Goal: Transaction & Acquisition: Purchase product/service

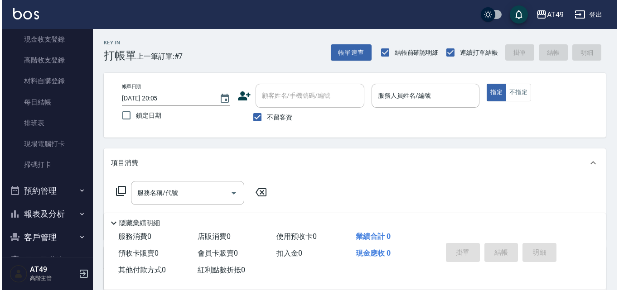
scroll to position [136, 0]
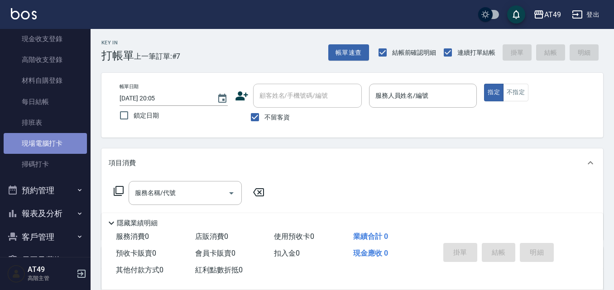
click at [63, 145] on link "現場電腦打卡" at bounding box center [45, 143] width 83 height 21
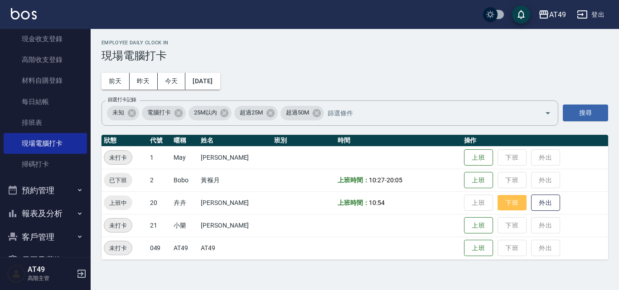
click at [507, 205] on button "下班" at bounding box center [511, 203] width 29 height 16
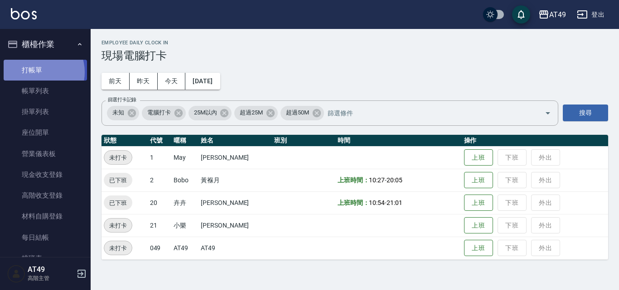
click at [38, 72] on link "打帳單" at bounding box center [45, 70] width 83 height 21
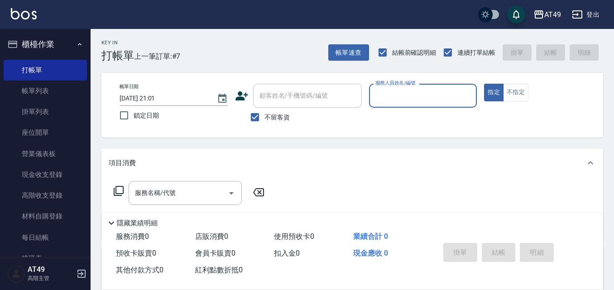
click at [422, 93] on input "服務人員姓名/編號" at bounding box center [423, 96] width 100 height 16
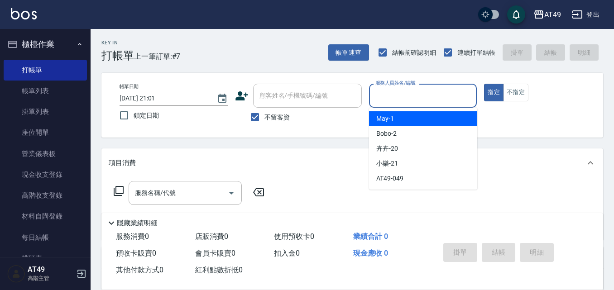
click at [422, 114] on div "May -1" at bounding box center [423, 118] width 108 height 15
type input "May-1"
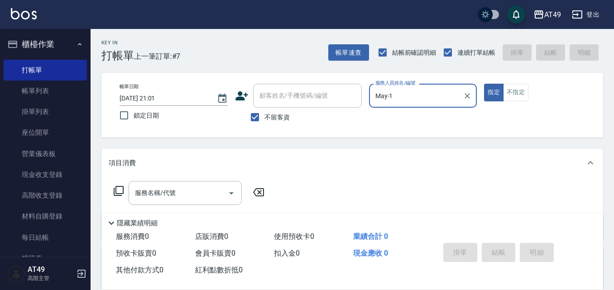
click at [121, 189] on icon at bounding box center [118, 191] width 11 height 11
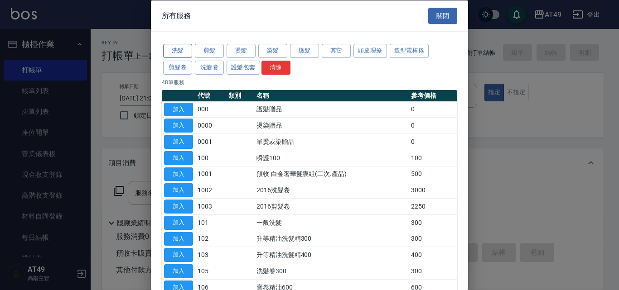
click at [180, 53] on button "洗髮" at bounding box center [177, 51] width 29 height 14
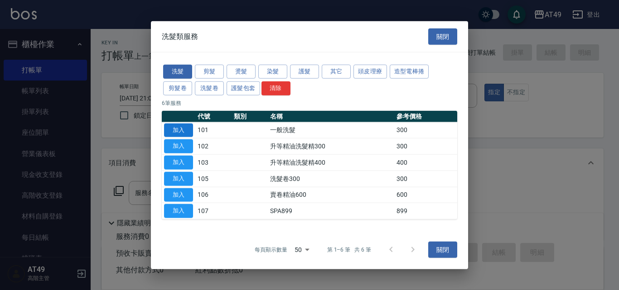
click at [188, 133] on button "加入" at bounding box center [178, 130] width 29 height 14
type input "一般洗髮(101)"
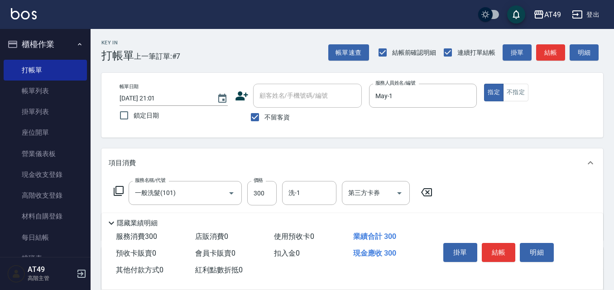
click at [121, 193] on icon at bounding box center [118, 191] width 11 height 11
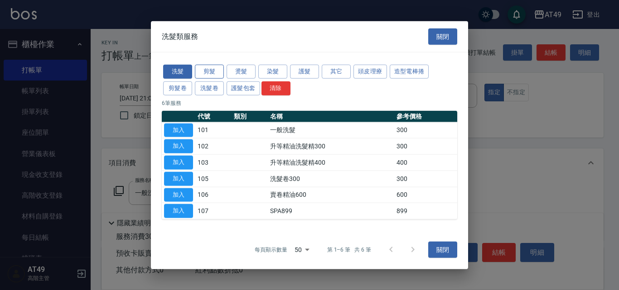
click at [203, 74] on button "剪髮" at bounding box center [209, 72] width 29 height 14
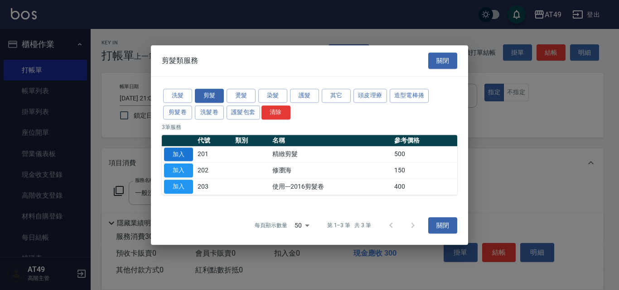
click at [183, 152] on button "加入" at bounding box center [178, 155] width 29 height 14
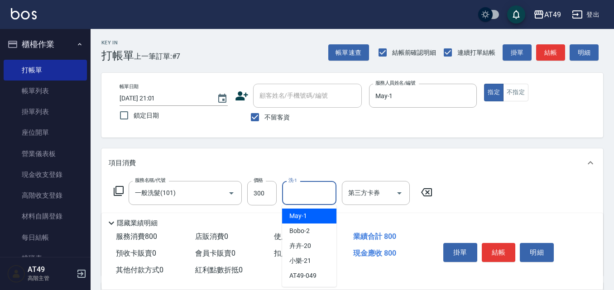
click at [308, 195] on input "洗-1" at bounding box center [309, 193] width 46 height 16
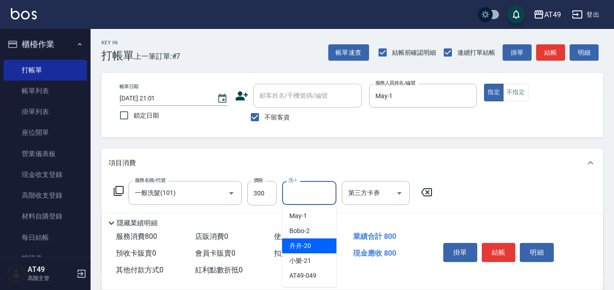
click at [298, 247] on span "卉卉 -20" at bounding box center [300, 246] width 22 height 10
type input "卉卉-20"
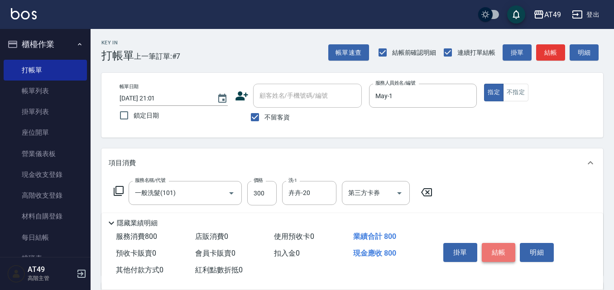
click at [497, 255] on button "結帳" at bounding box center [499, 252] width 34 height 19
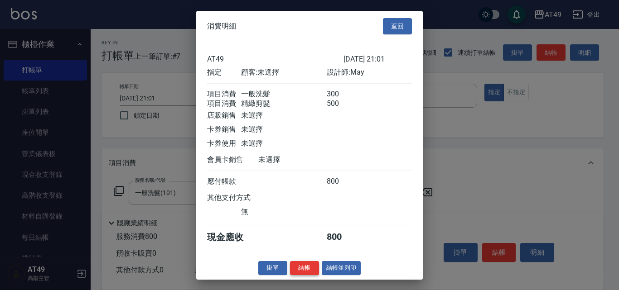
click at [312, 275] on button "結帳" at bounding box center [304, 268] width 29 height 14
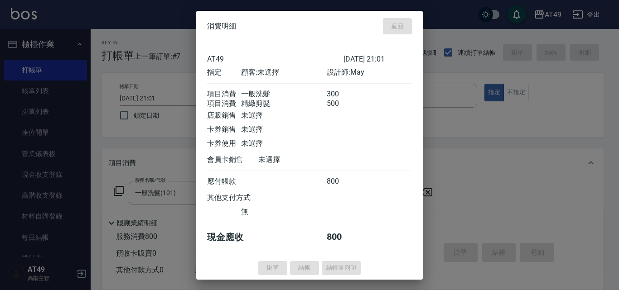
type input "[DATE] 21:04"
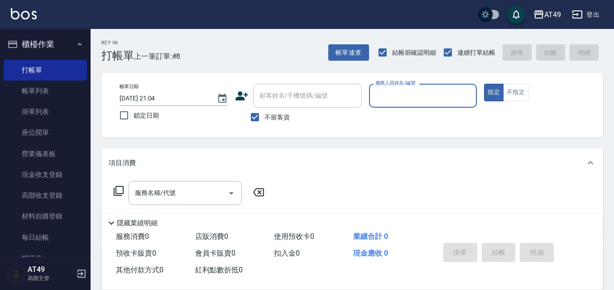
click at [409, 96] on input "服務人員姓名/編號" at bounding box center [423, 96] width 100 height 16
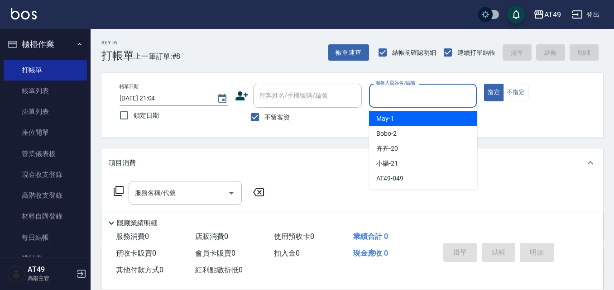
click at [403, 121] on div "May -1" at bounding box center [423, 118] width 108 height 15
type input "May-1"
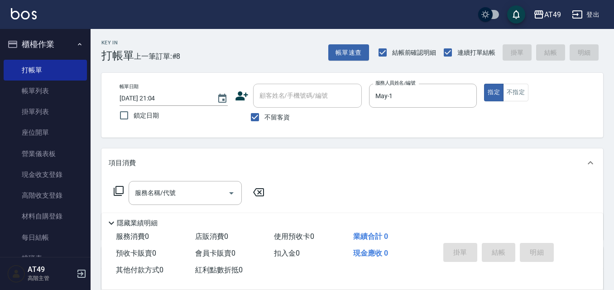
click at [118, 191] on icon at bounding box center [118, 191] width 11 height 11
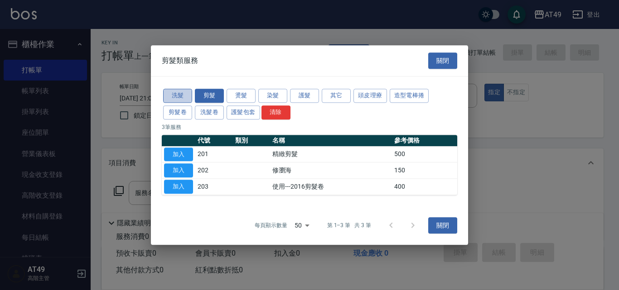
click at [178, 97] on button "洗髮" at bounding box center [177, 96] width 29 height 14
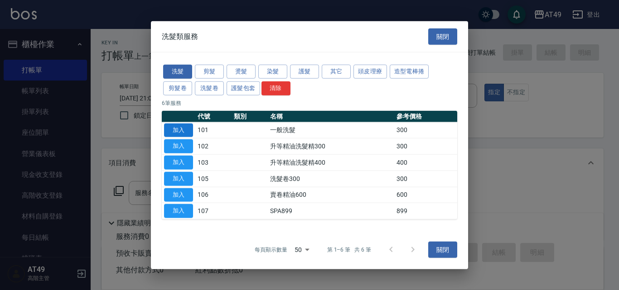
drag, startPoint x: 183, startPoint y: 132, endPoint x: 183, endPoint y: 149, distance: 16.8
click at [182, 132] on button "加入" at bounding box center [178, 130] width 29 height 14
type input "一般洗髮(101)"
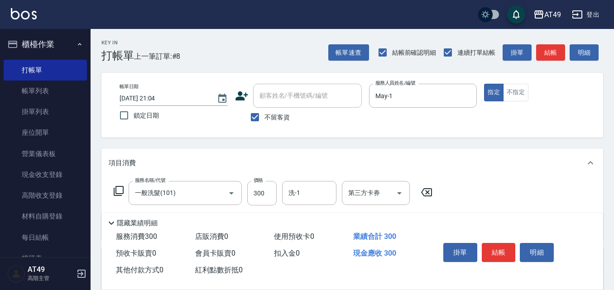
click at [122, 191] on icon at bounding box center [118, 191] width 11 height 11
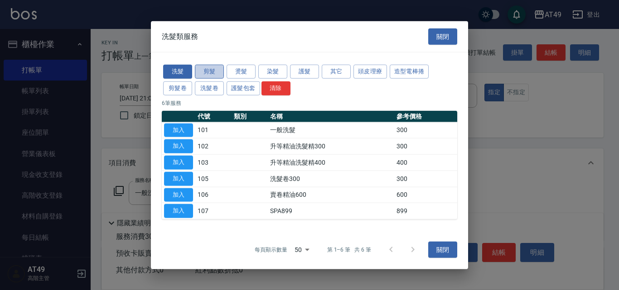
click at [207, 72] on button "剪髮" at bounding box center [209, 72] width 29 height 14
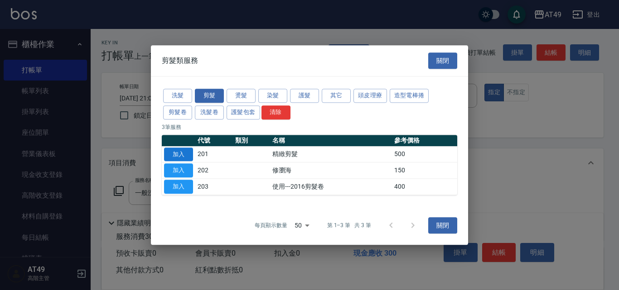
click at [181, 151] on button "加入" at bounding box center [178, 155] width 29 height 14
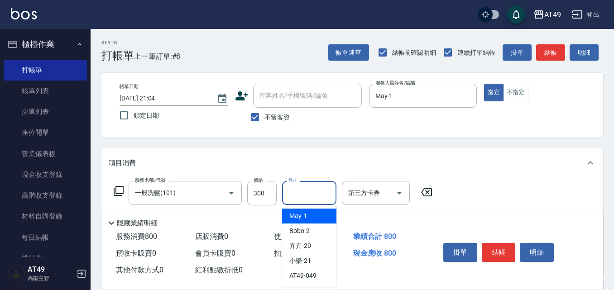
click at [292, 192] on input "洗-1" at bounding box center [309, 193] width 46 height 16
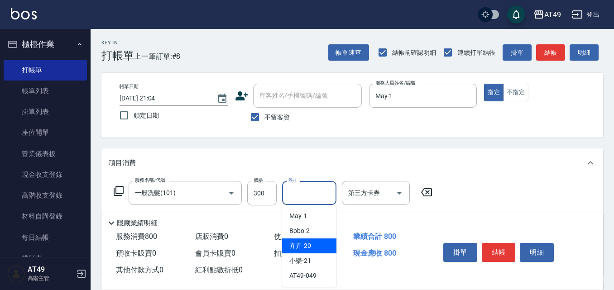
click at [319, 244] on div "卉卉 -20" at bounding box center [309, 246] width 54 height 15
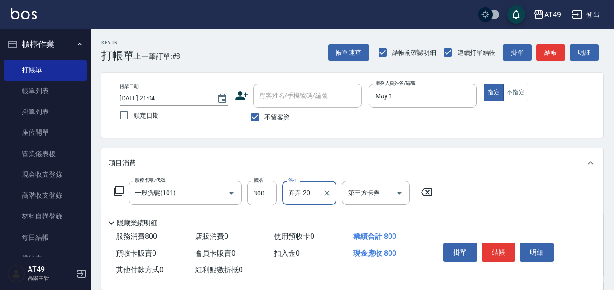
type input "卉卉-20"
click at [502, 246] on button "結帳" at bounding box center [499, 252] width 34 height 19
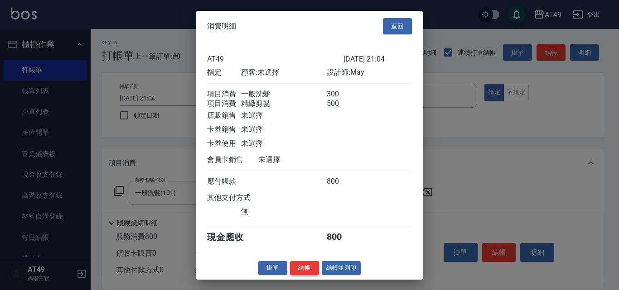
click at [310, 274] on button "結帳" at bounding box center [304, 268] width 29 height 14
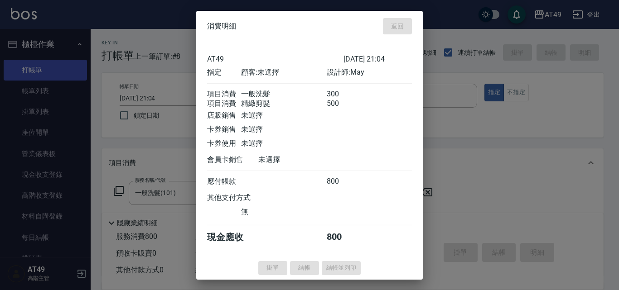
type input "[DATE] 21:05"
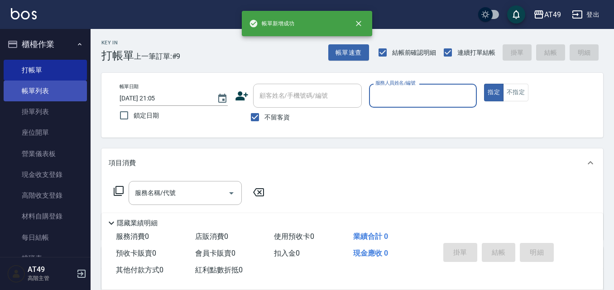
click at [55, 93] on link "帳單列表" at bounding box center [45, 91] width 83 height 21
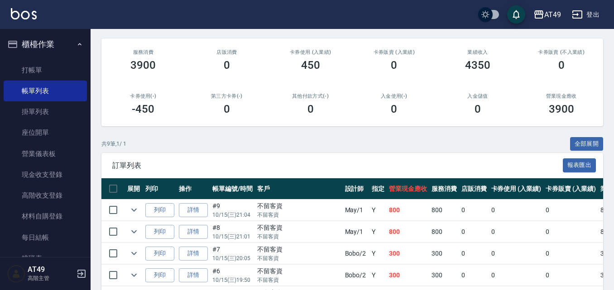
scroll to position [136, 0]
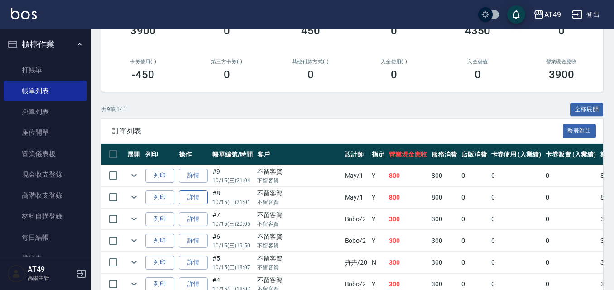
click at [192, 202] on link "詳情" at bounding box center [193, 198] width 29 height 14
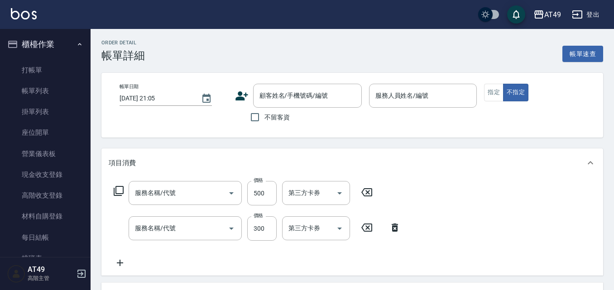
type input "[DATE] 21:01"
checkbox input "true"
type input "May-1"
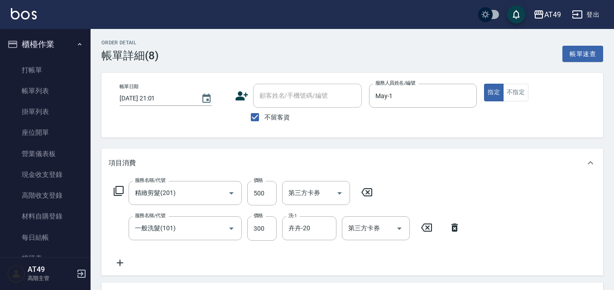
type input "精緻剪髮(201)"
type input "一般洗髮(101)"
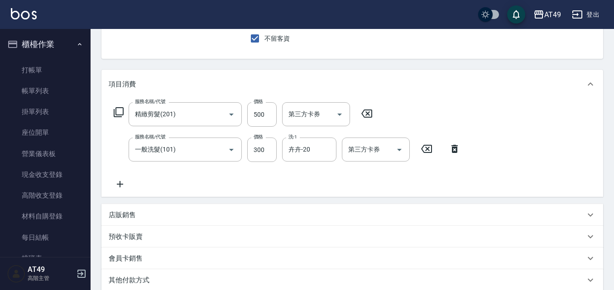
scroll to position [199, 0]
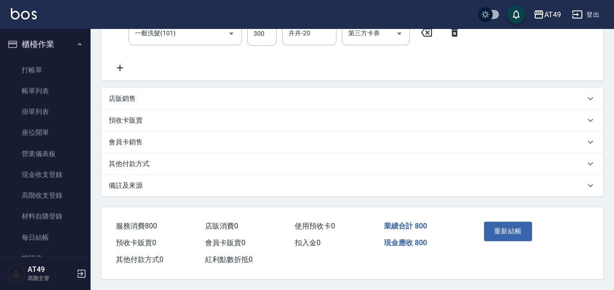
click at [493, 231] on button "重新結帳" at bounding box center [508, 231] width 48 height 19
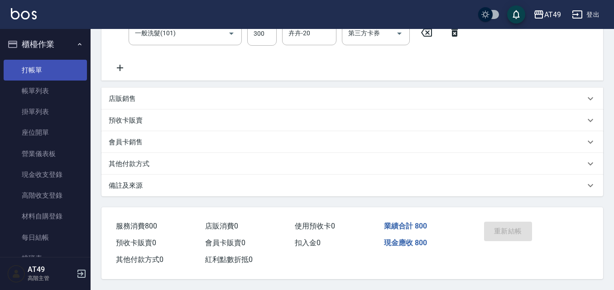
click at [42, 71] on link "打帳單" at bounding box center [45, 70] width 83 height 21
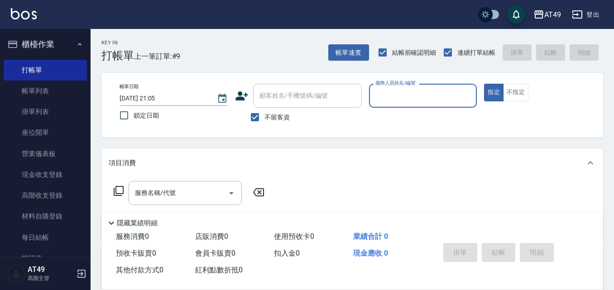
click at [408, 102] on input "服務人員姓名/編號" at bounding box center [423, 96] width 100 height 16
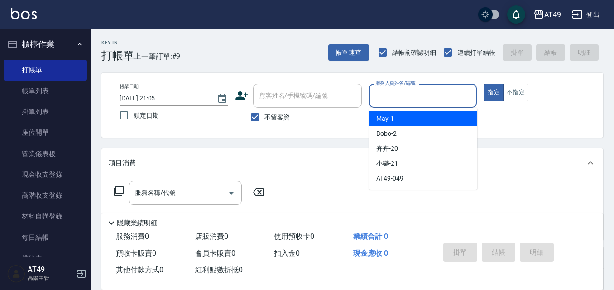
click at [407, 116] on div "May -1" at bounding box center [423, 118] width 108 height 15
type input "May-1"
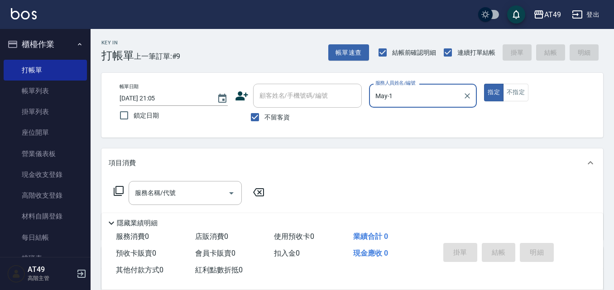
click at [118, 188] on icon at bounding box center [118, 191] width 11 height 11
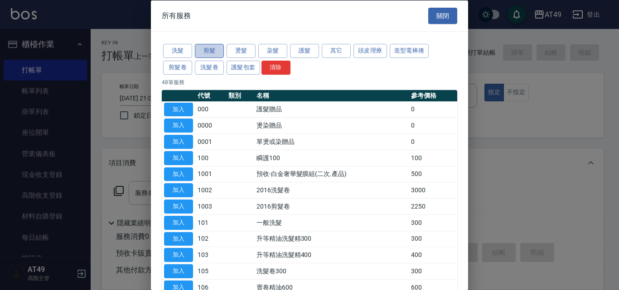
click at [207, 48] on button "剪髮" at bounding box center [209, 51] width 29 height 14
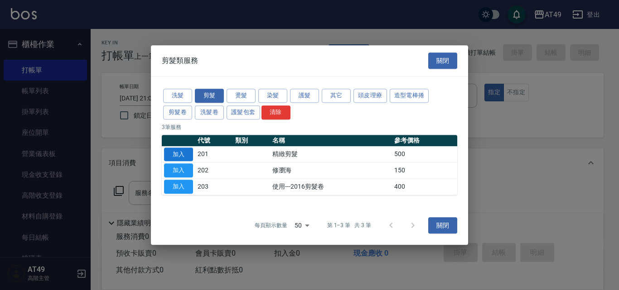
click at [188, 153] on button "加入" at bounding box center [178, 155] width 29 height 14
type input "精緻剪髮(201)"
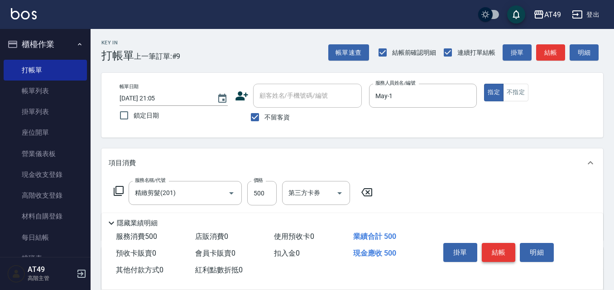
click at [491, 250] on button "結帳" at bounding box center [499, 252] width 34 height 19
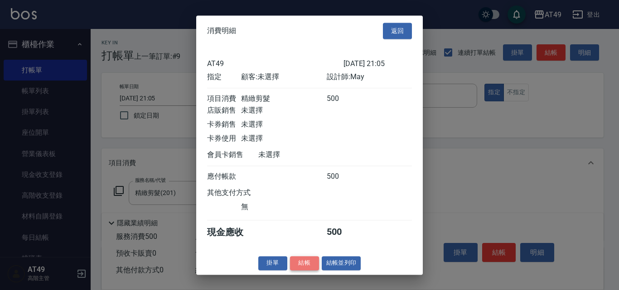
click at [304, 270] on button "結帳" at bounding box center [304, 263] width 29 height 14
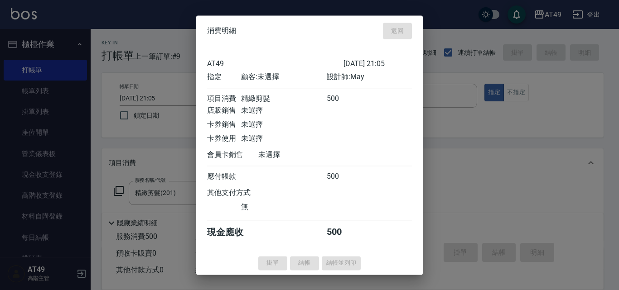
type input "[DATE] 21:13"
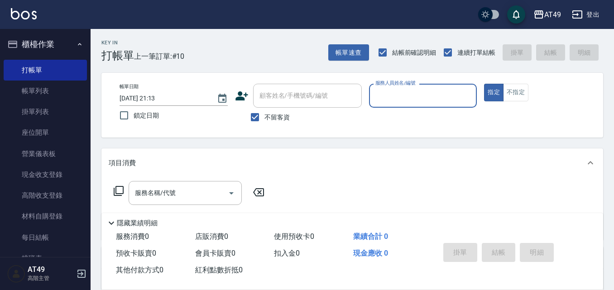
click at [394, 101] on input "服務人員姓名/編號" at bounding box center [423, 96] width 100 height 16
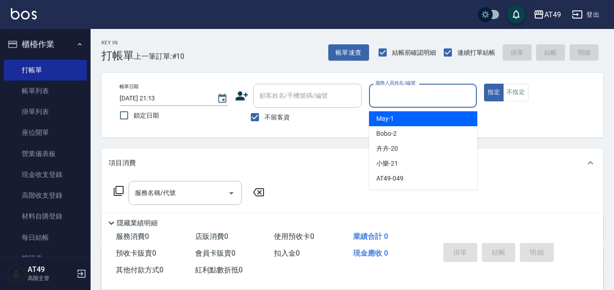
click at [407, 121] on div "May -1" at bounding box center [423, 118] width 108 height 15
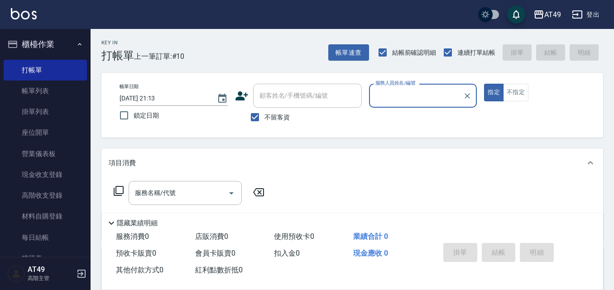
type input "May-1"
click at [121, 190] on icon at bounding box center [118, 191] width 11 height 11
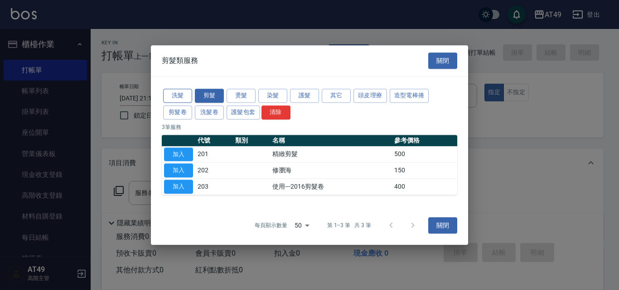
click at [170, 97] on button "洗髮" at bounding box center [177, 96] width 29 height 14
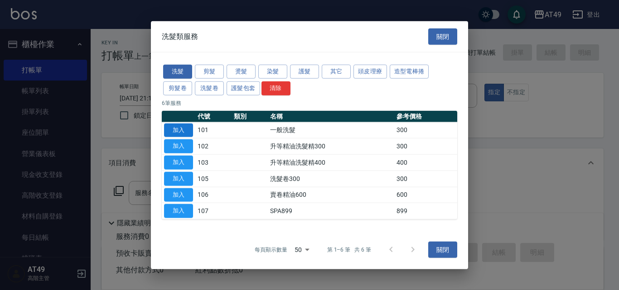
click at [172, 130] on button "加入" at bounding box center [178, 130] width 29 height 14
type input "一般洗髮(101)"
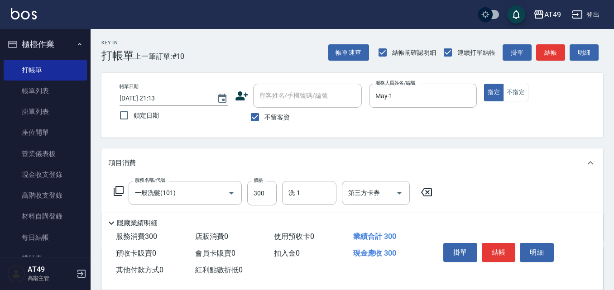
click at [117, 189] on icon at bounding box center [118, 191] width 11 height 11
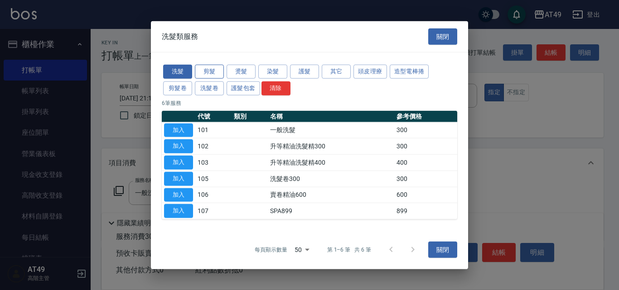
click at [216, 72] on button "剪髮" at bounding box center [209, 72] width 29 height 14
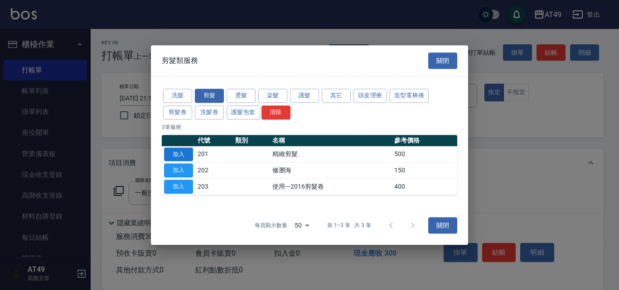
click at [188, 155] on button "加入" at bounding box center [178, 155] width 29 height 14
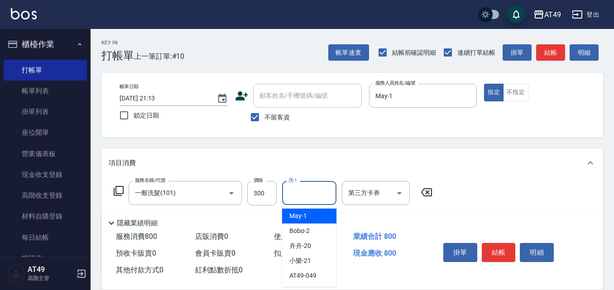
click at [308, 199] on input "洗-1" at bounding box center [309, 193] width 46 height 16
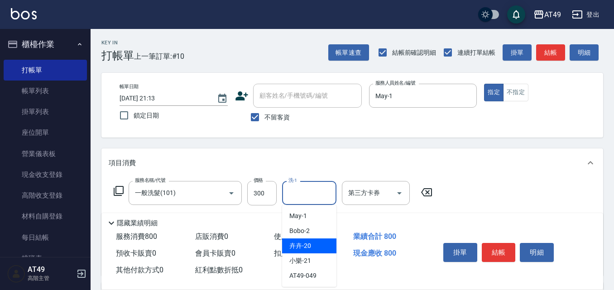
click at [318, 244] on div "卉卉 -20" at bounding box center [309, 246] width 54 height 15
type input "卉卉-20"
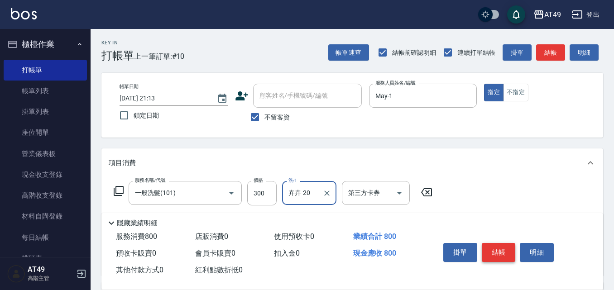
click at [503, 252] on button "結帳" at bounding box center [499, 252] width 34 height 19
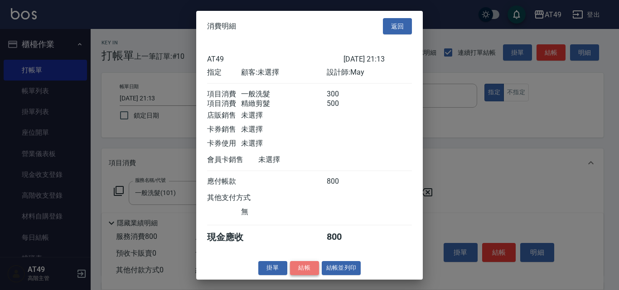
click at [299, 275] on button "結帳" at bounding box center [304, 268] width 29 height 14
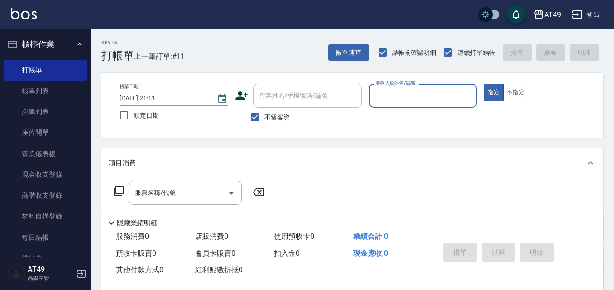
click at [395, 92] on input "服務人員姓名/編號" at bounding box center [423, 96] width 100 height 16
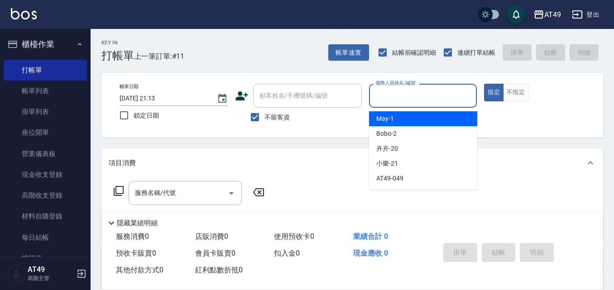
click at [392, 119] on span "May -1" at bounding box center [385, 119] width 18 height 10
type input "May-1"
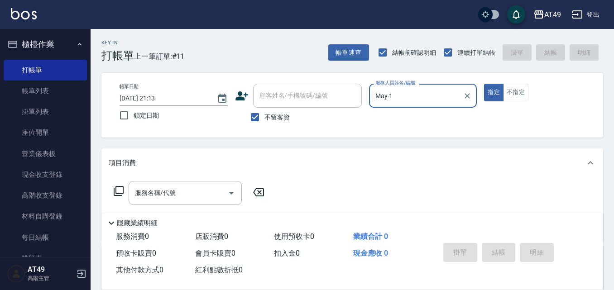
click at [122, 193] on icon at bounding box center [118, 191] width 11 height 11
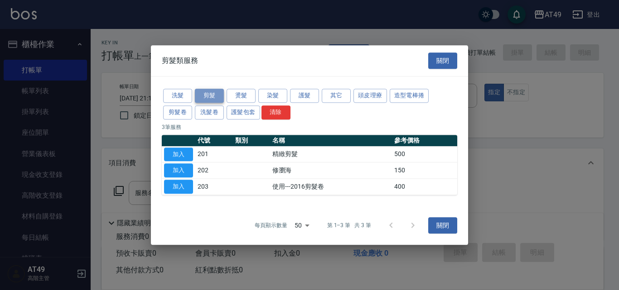
click at [207, 94] on button "剪髮" at bounding box center [209, 96] width 29 height 14
click at [183, 157] on button "加入" at bounding box center [178, 155] width 29 height 14
type input "精緻剪髮(201)"
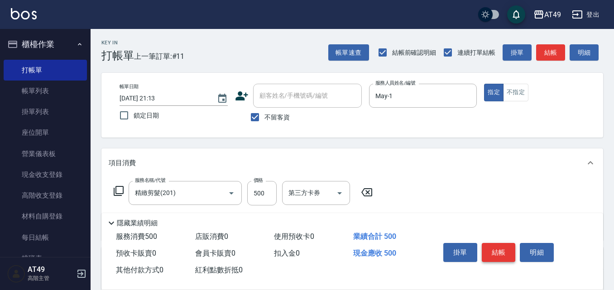
click at [501, 251] on button "結帳" at bounding box center [499, 252] width 34 height 19
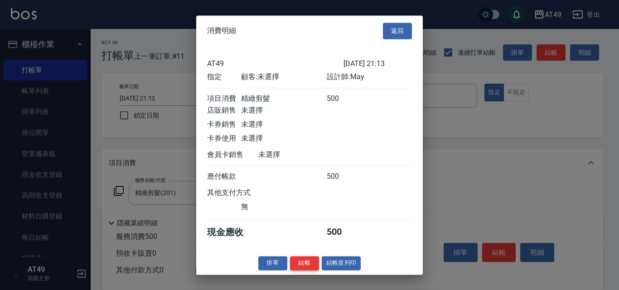
click at [298, 268] on button "結帳" at bounding box center [304, 263] width 29 height 14
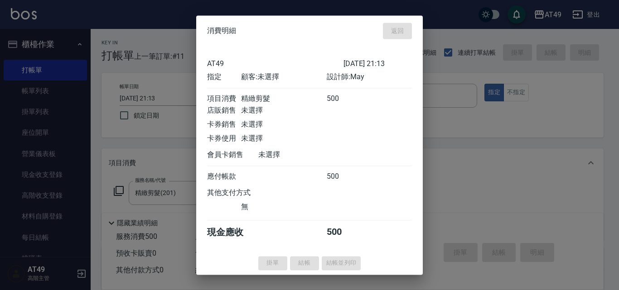
type input "[DATE] 21:14"
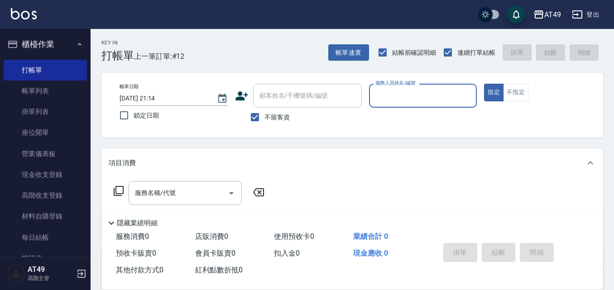
click at [414, 106] on div "服務人員姓名/編號" at bounding box center [423, 96] width 108 height 24
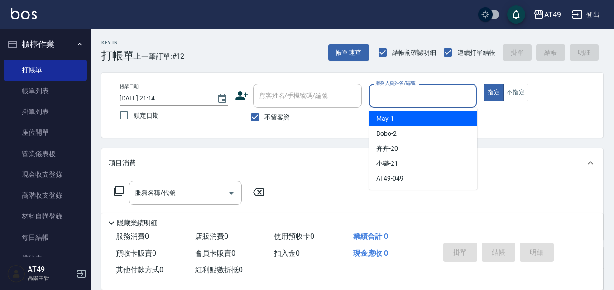
click at [408, 116] on div "May -1" at bounding box center [423, 118] width 108 height 15
type input "May-1"
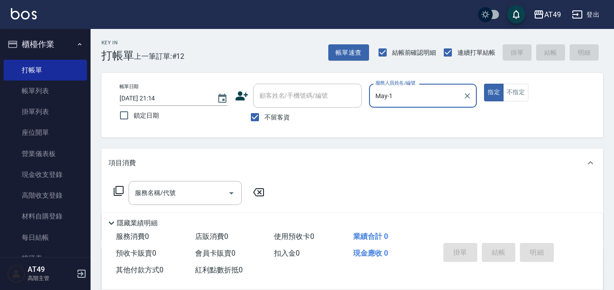
click at [120, 191] on icon at bounding box center [118, 191] width 11 height 11
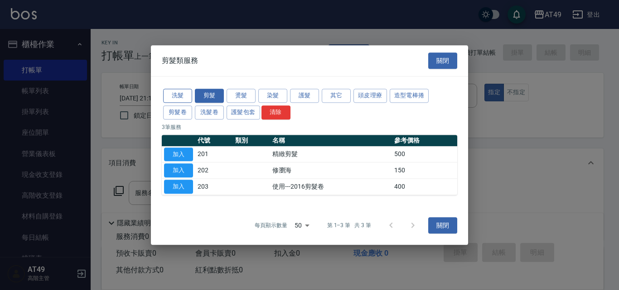
click at [171, 93] on button "洗髮" at bounding box center [177, 96] width 29 height 14
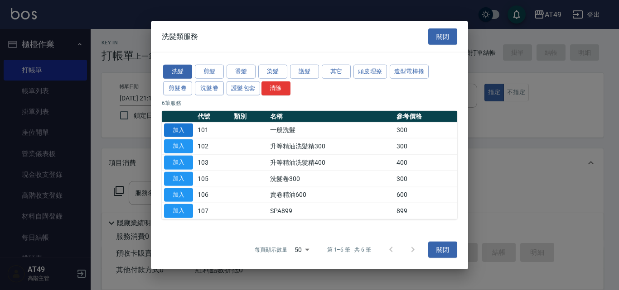
click at [178, 129] on button "加入" at bounding box center [178, 130] width 29 height 14
type input "一般洗髮(101)"
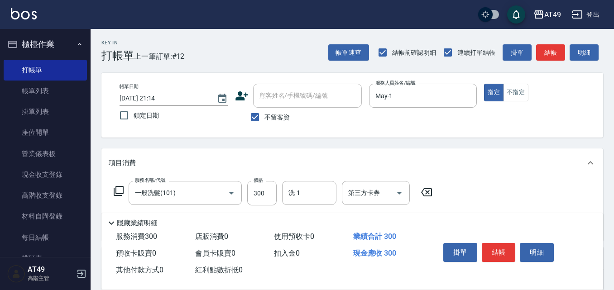
click at [117, 191] on icon at bounding box center [118, 191] width 11 height 11
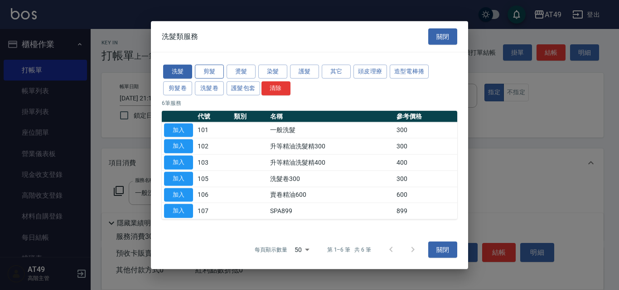
click at [216, 72] on button "剪髮" at bounding box center [209, 72] width 29 height 14
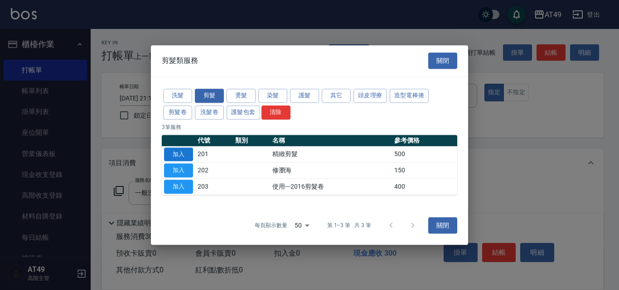
click at [172, 154] on button "加入" at bounding box center [178, 155] width 29 height 14
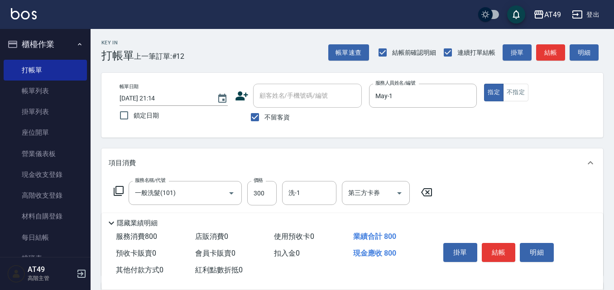
click at [113, 189] on icon at bounding box center [118, 191] width 11 height 11
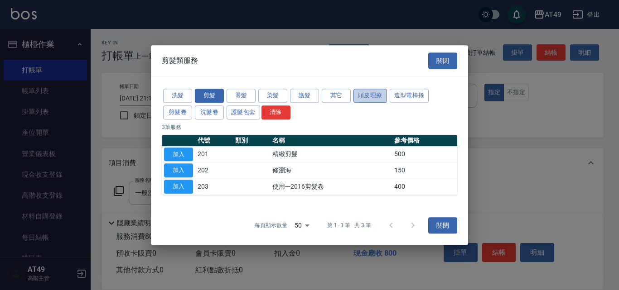
click at [373, 93] on button "頭皮理療" at bounding box center [370, 96] width 34 height 14
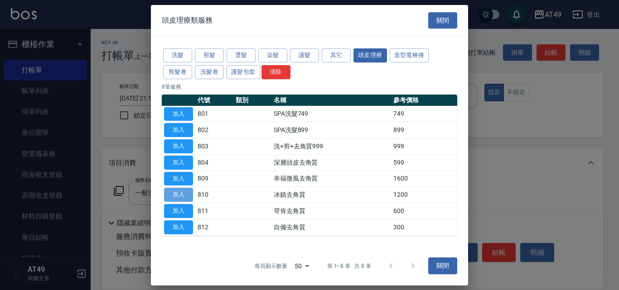
click at [183, 195] on button "加入" at bounding box center [178, 195] width 29 height 14
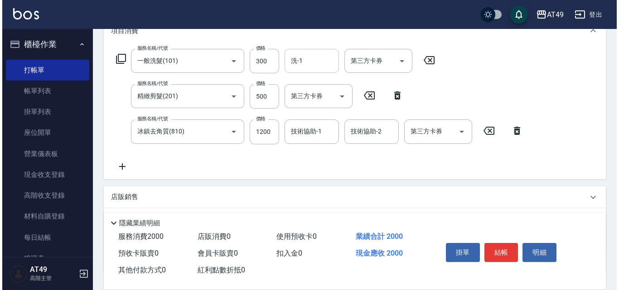
scroll to position [136, 0]
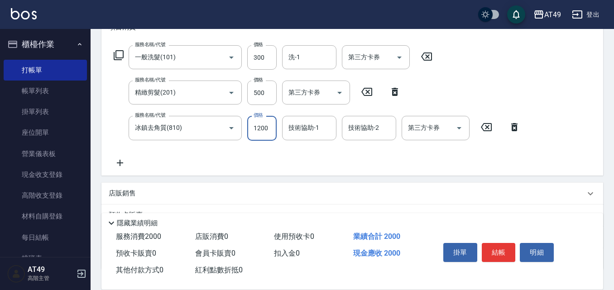
click at [258, 131] on input "1200" at bounding box center [261, 128] width 29 height 24
type input "800"
click at [305, 61] on input "洗-1" at bounding box center [309, 57] width 46 height 16
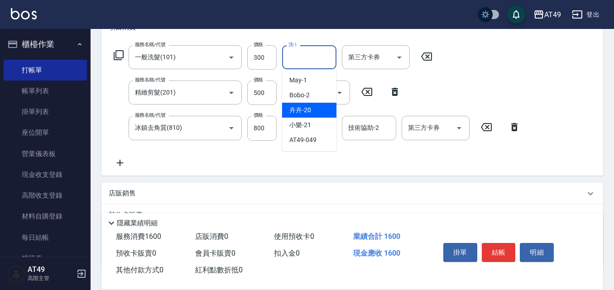
click at [306, 112] on span "卉卉 -20" at bounding box center [300, 111] width 22 height 10
type input "卉卉-20"
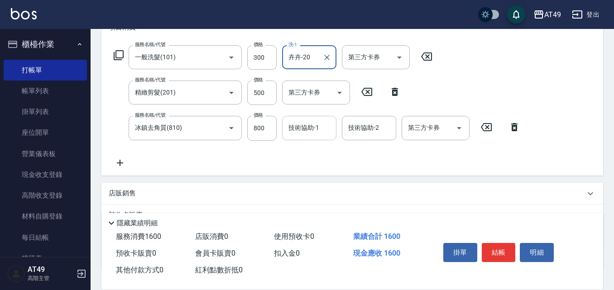
click at [311, 135] on input "技術協助-1" at bounding box center [309, 128] width 46 height 16
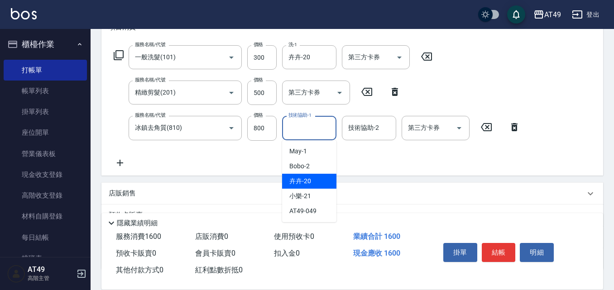
click at [313, 180] on div "卉卉 -20" at bounding box center [309, 181] width 54 height 15
type input "卉卉-20"
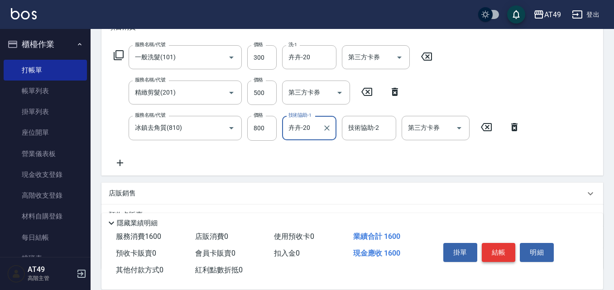
click at [497, 253] on button "結帳" at bounding box center [499, 252] width 34 height 19
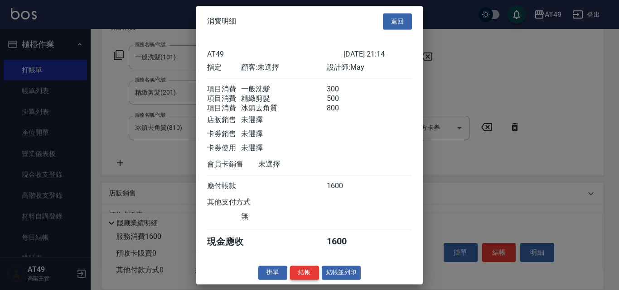
click at [299, 280] on button "結帳" at bounding box center [304, 273] width 29 height 14
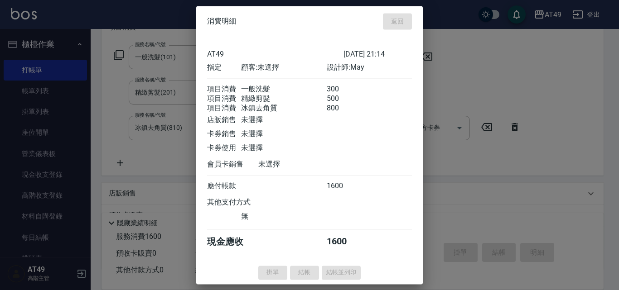
type input "[DATE] 21:15"
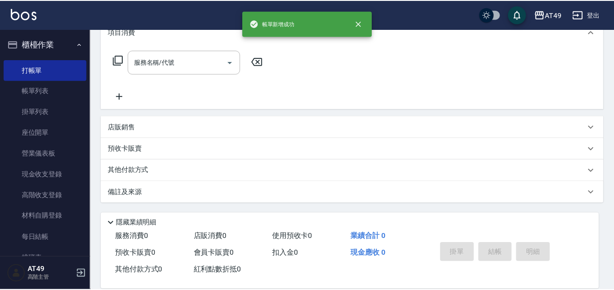
scroll to position [0, 0]
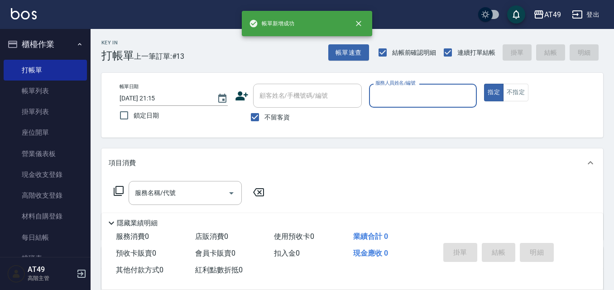
click at [384, 95] on input "服務人員姓名/編號" at bounding box center [423, 96] width 100 height 16
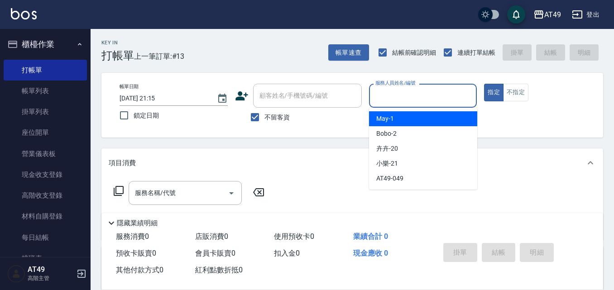
click at [401, 117] on div "May -1" at bounding box center [423, 118] width 108 height 15
type input "May-1"
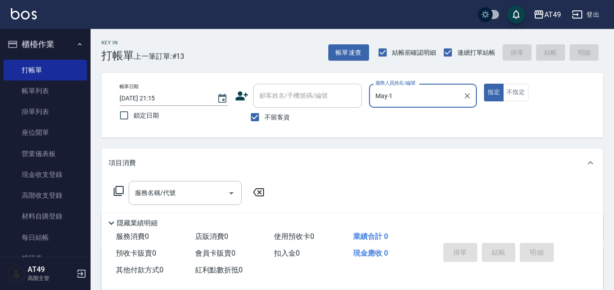
click at [116, 187] on icon at bounding box center [118, 191] width 11 height 11
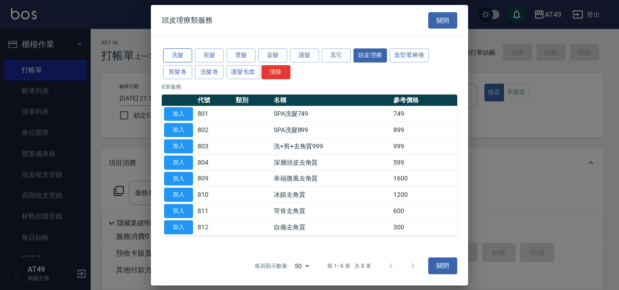
click at [181, 55] on button "洗髮" at bounding box center [177, 55] width 29 height 14
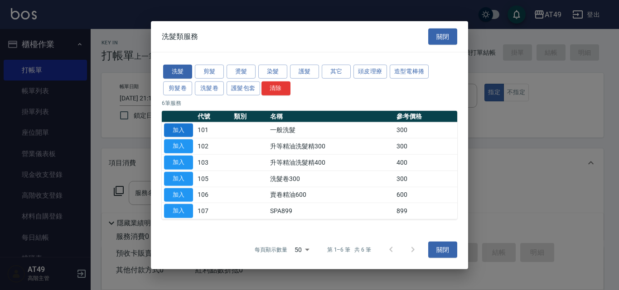
click at [183, 130] on button "加入" at bounding box center [178, 130] width 29 height 14
type input "一般洗髮(101)"
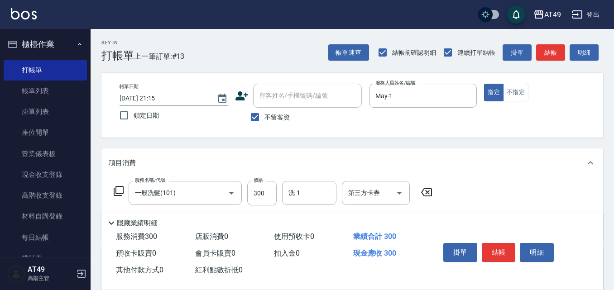
click at [118, 188] on icon at bounding box center [118, 191] width 11 height 11
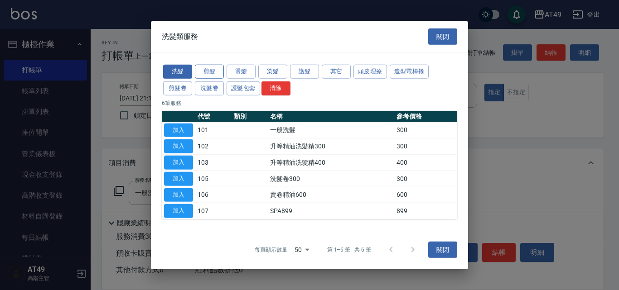
click at [214, 72] on button "剪髮" at bounding box center [209, 72] width 29 height 14
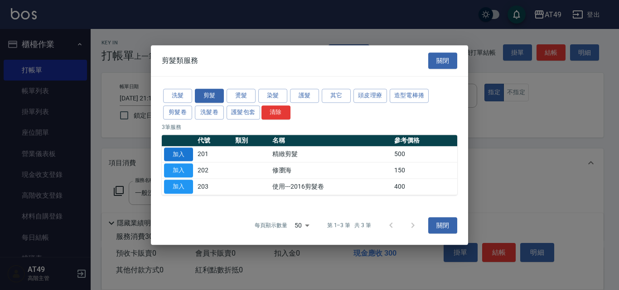
click at [188, 153] on button "加入" at bounding box center [178, 155] width 29 height 14
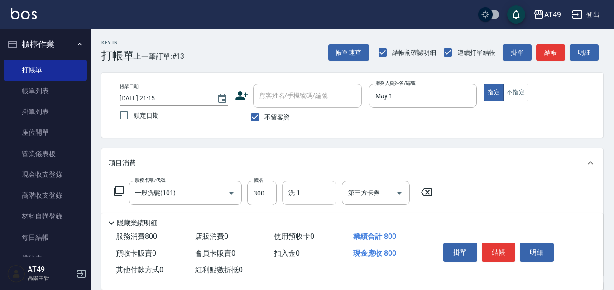
click at [298, 196] on input "洗-1" at bounding box center [309, 193] width 46 height 16
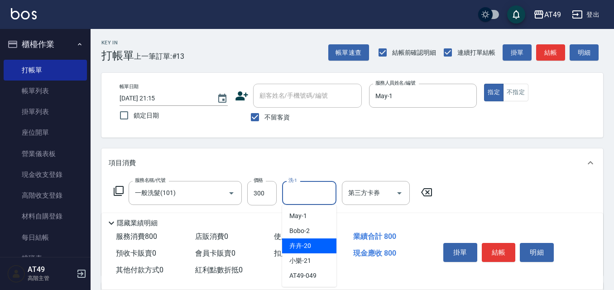
click at [316, 245] on div "卉卉 -20" at bounding box center [309, 246] width 54 height 15
type input "卉卉-20"
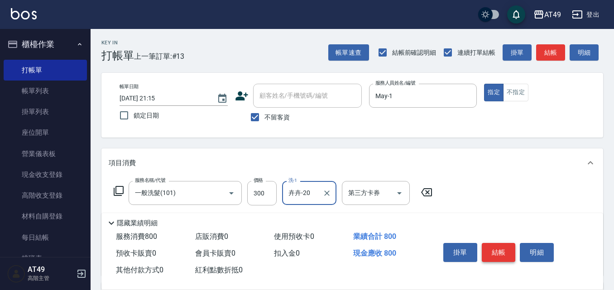
click at [497, 254] on button "結帳" at bounding box center [499, 252] width 34 height 19
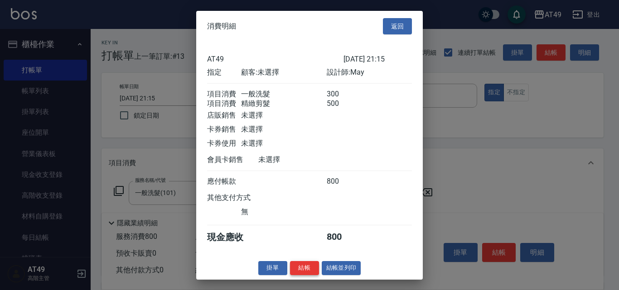
click at [315, 275] on button "結帳" at bounding box center [304, 268] width 29 height 14
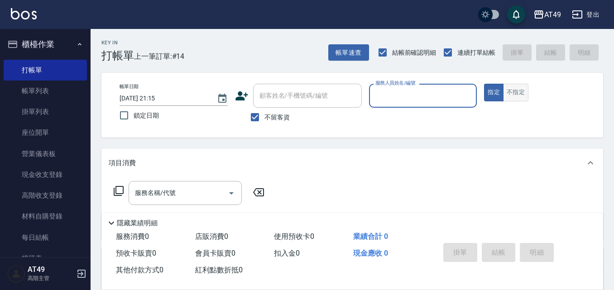
click at [526, 89] on button "不指定" at bounding box center [515, 93] width 25 height 18
click at [403, 101] on input "服務人員姓名/編號" at bounding box center [423, 96] width 100 height 16
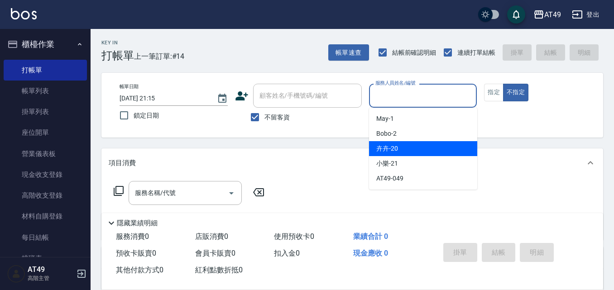
click at [395, 144] on div "卉卉 -20" at bounding box center [423, 148] width 108 height 15
type input "卉卉-20"
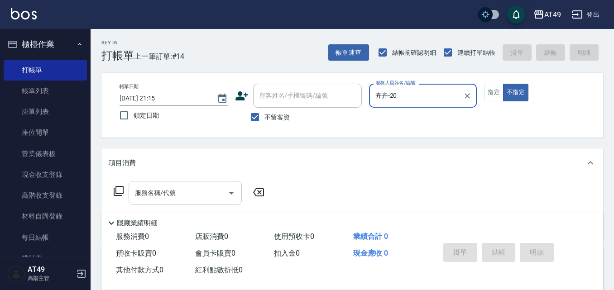
click at [163, 201] on input "服務名稱/代號" at bounding box center [179, 193] width 92 height 16
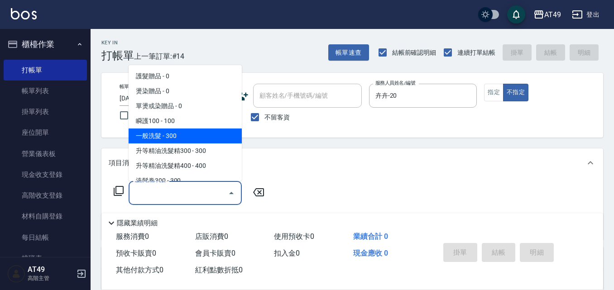
click at [193, 131] on span "一般洗髮 - 300" at bounding box center [185, 136] width 113 height 15
type input "一般洗髮(101)"
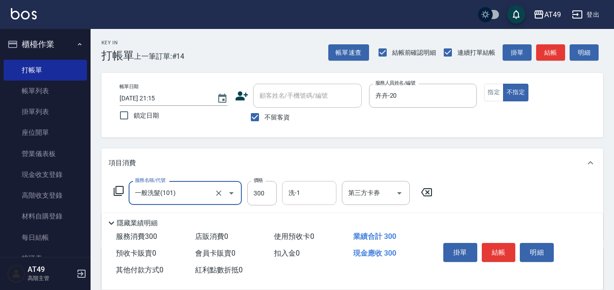
click at [321, 202] on div "洗-1" at bounding box center [309, 193] width 54 height 24
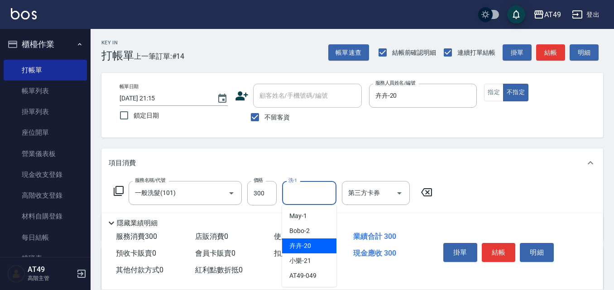
click at [309, 247] on span "卉卉 -20" at bounding box center [300, 246] width 22 height 10
type input "卉卉-20"
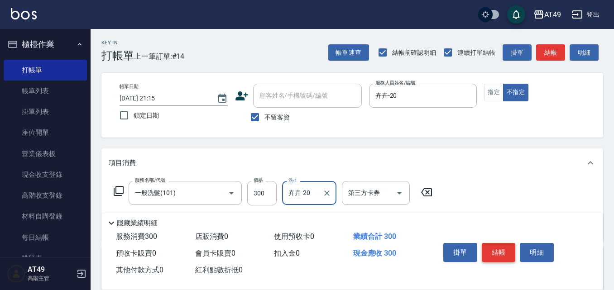
click at [498, 256] on button "結帳" at bounding box center [499, 252] width 34 height 19
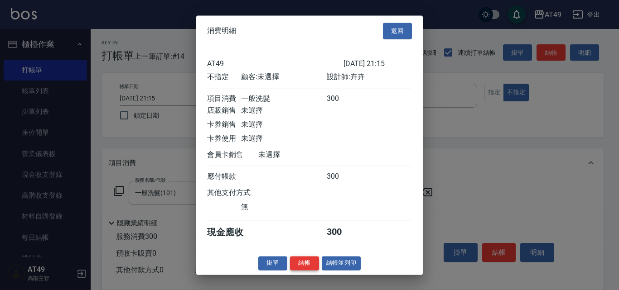
click at [314, 267] on button "結帳" at bounding box center [304, 263] width 29 height 14
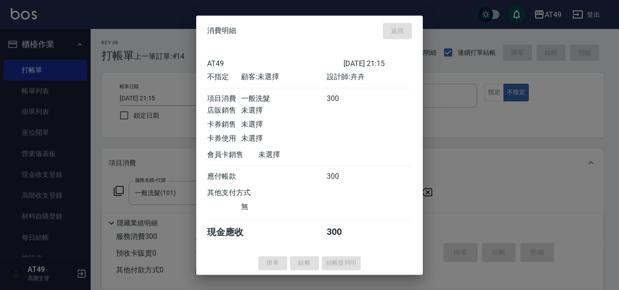
type input "[DATE] 21:16"
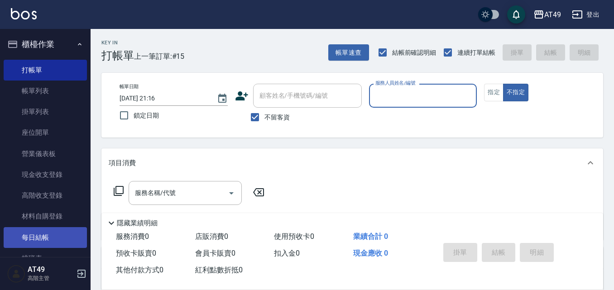
click at [38, 235] on link "每日結帳" at bounding box center [45, 237] width 83 height 21
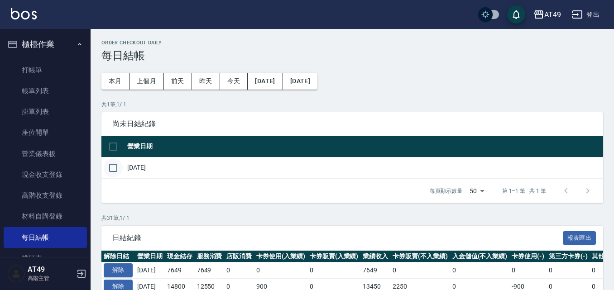
click at [113, 164] on input "checkbox" at bounding box center [113, 168] width 19 height 19
checkbox input "true"
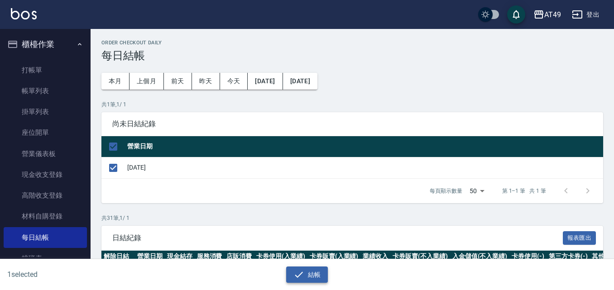
click at [294, 269] on button "結帳" at bounding box center [307, 275] width 42 height 17
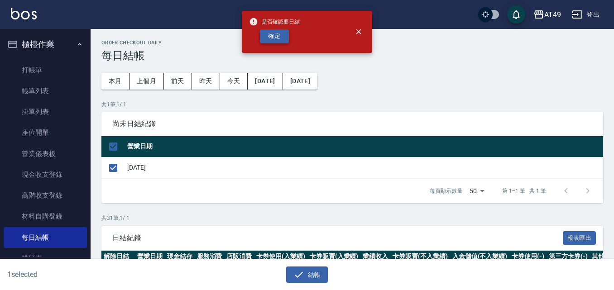
click at [282, 29] on button "確定" at bounding box center [274, 36] width 29 height 14
checkbox input "false"
